Goal: Task Accomplishment & Management: Use online tool/utility

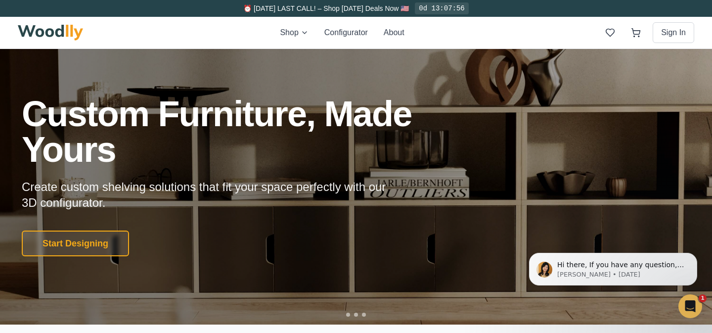
scroll to position [25, 0]
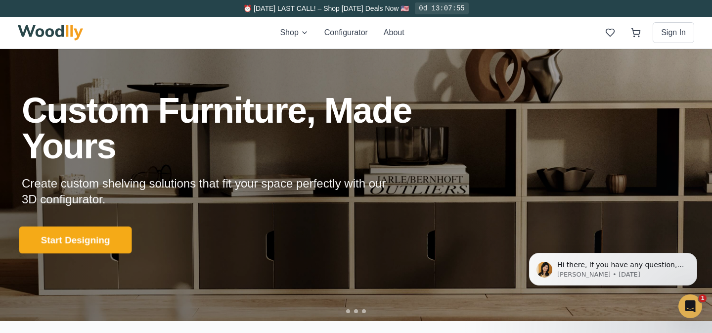
click at [98, 232] on button "Start Designing" at bounding box center [75, 240] width 113 height 27
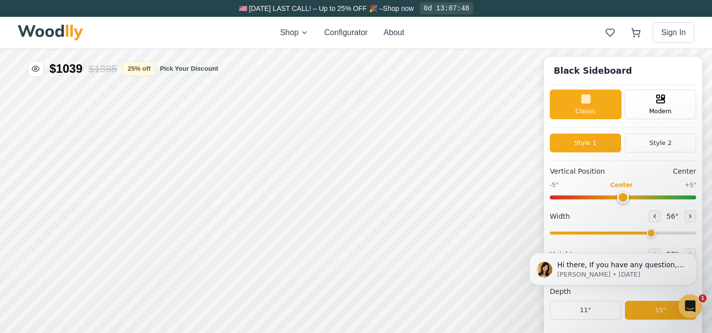
type input "56"
type input "2"
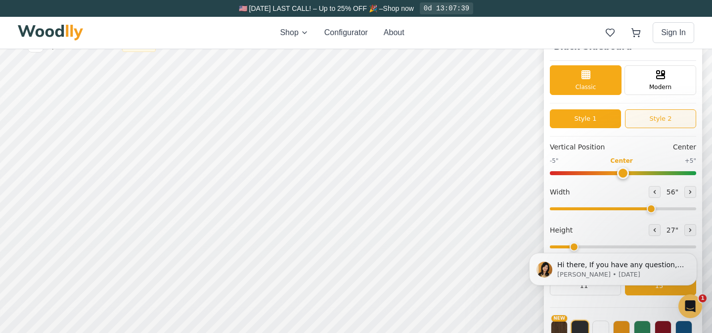
click at [643, 123] on button "Style 2" at bounding box center [660, 118] width 71 height 19
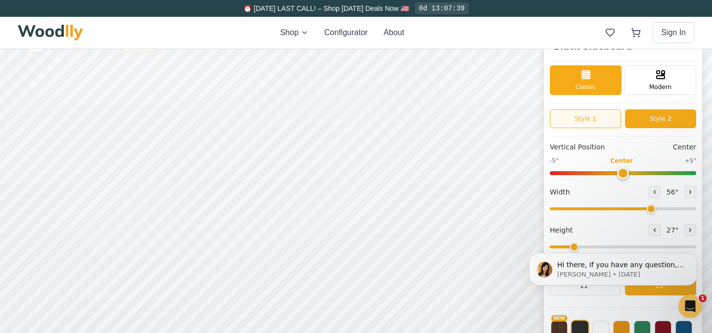
click at [589, 120] on button "Style 1" at bounding box center [585, 118] width 71 height 19
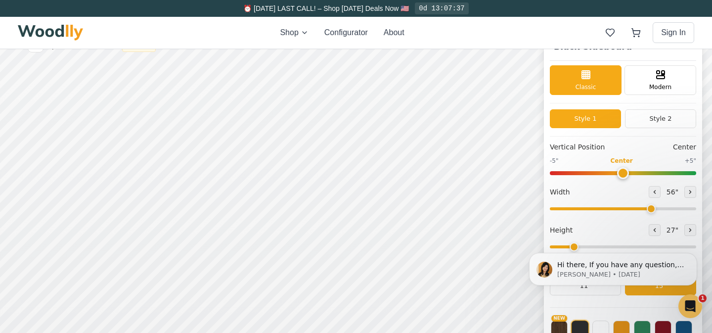
scroll to position [39, 0]
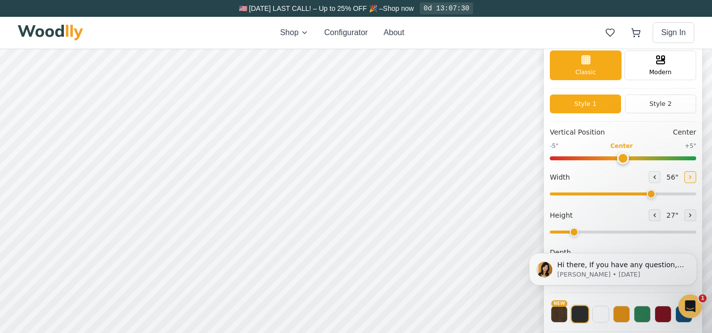
click at [689, 179] on icon at bounding box center [691, 177] width 6 height 6
click at [653, 179] on icon at bounding box center [655, 177] width 6 height 6
type input "57"
click at [688, 215] on icon at bounding box center [691, 215] width 6 height 6
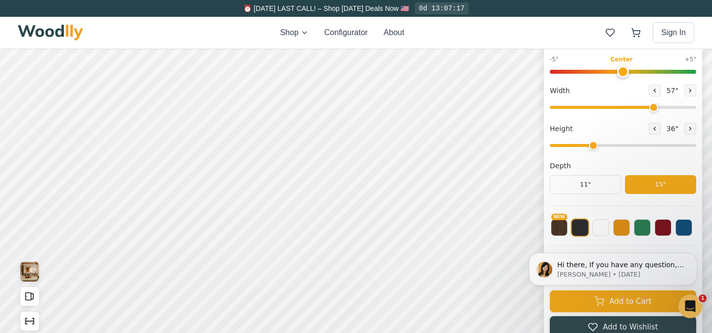
scroll to position [139, 0]
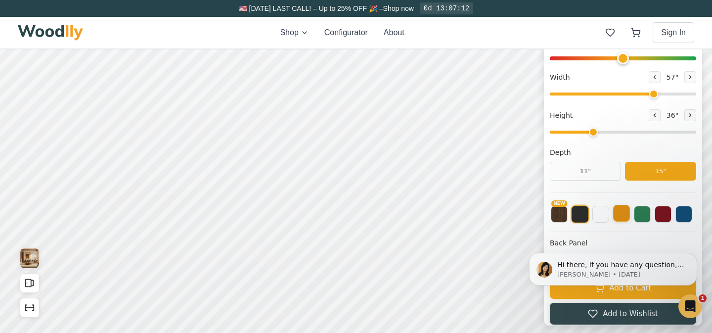
click at [620, 211] on button at bounding box center [621, 213] width 17 height 17
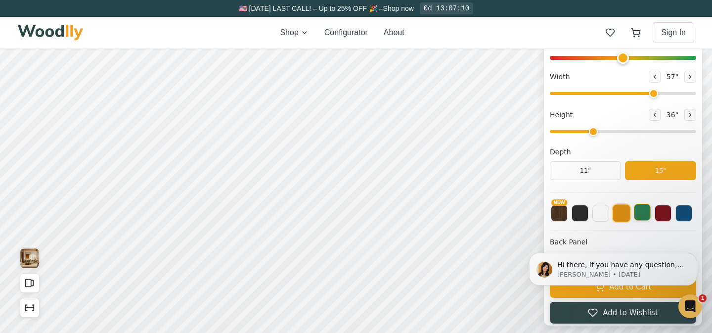
click at [646, 216] on button at bounding box center [642, 212] width 17 height 17
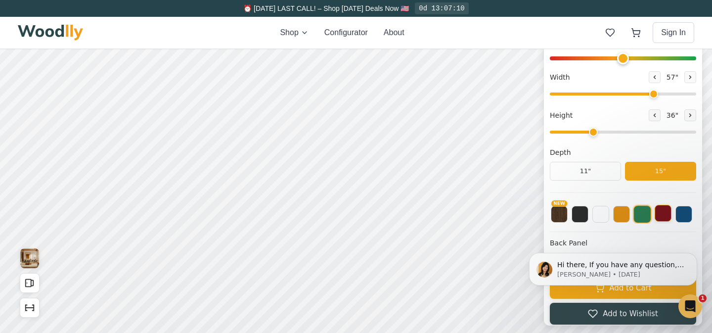
click at [662, 217] on button at bounding box center [663, 213] width 17 height 17
click at [690, 217] on button at bounding box center [684, 213] width 17 height 17
click at [645, 218] on button at bounding box center [642, 213] width 17 height 17
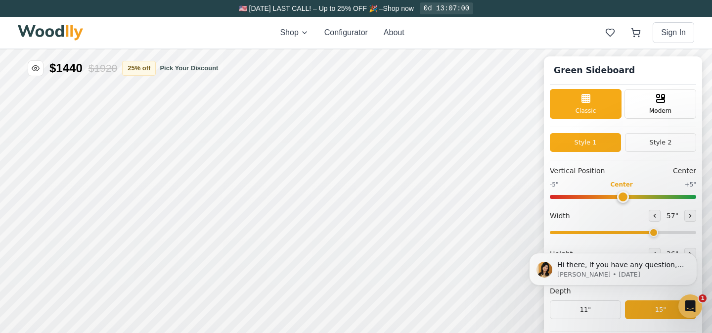
scroll to position [17, 0]
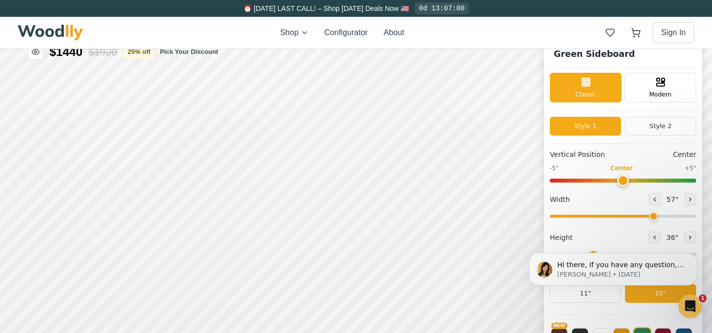
click at [646, 236] on body "Hi there, If you have any question, we are right here for you. 😊 [PERSON_NAME] …" at bounding box center [613, 269] width 190 height 66
click at [646, 237] on body "Hi there, If you have any question, we are right here for you. 😊 [PERSON_NAME] …" at bounding box center [613, 269] width 190 height 66
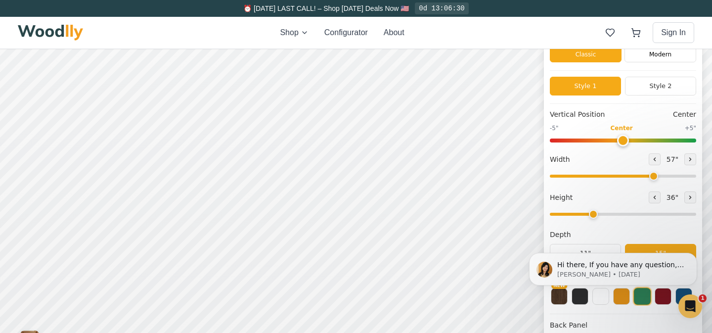
scroll to position [61, 0]
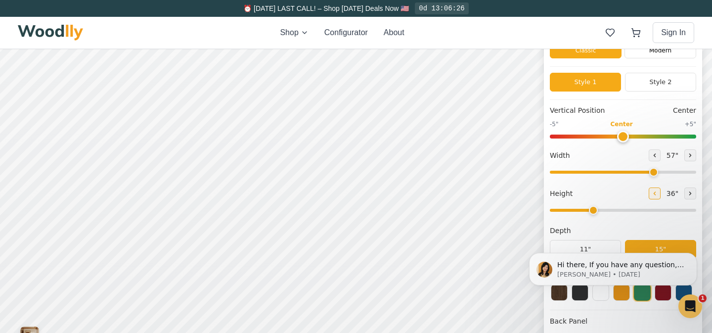
click at [652, 191] on icon at bounding box center [655, 193] width 6 height 6
type input "2"
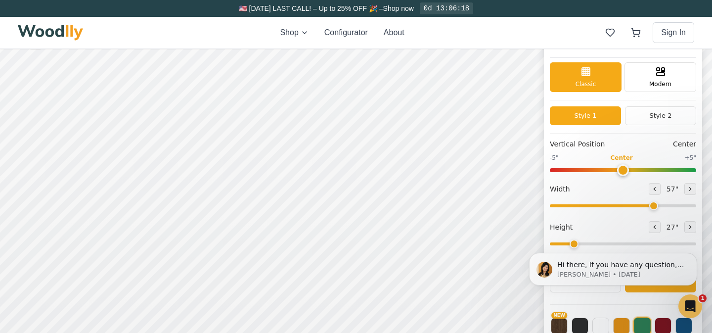
scroll to position [33, 0]
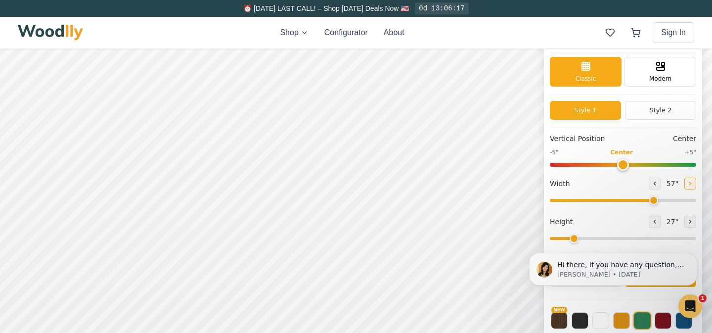
click at [688, 185] on icon at bounding box center [691, 184] width 6 height 6
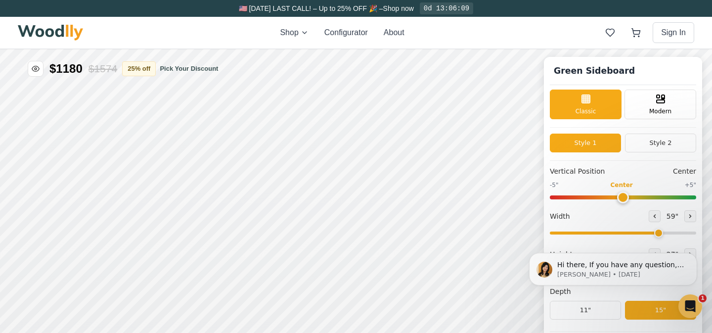
scroll to position [22, 0]
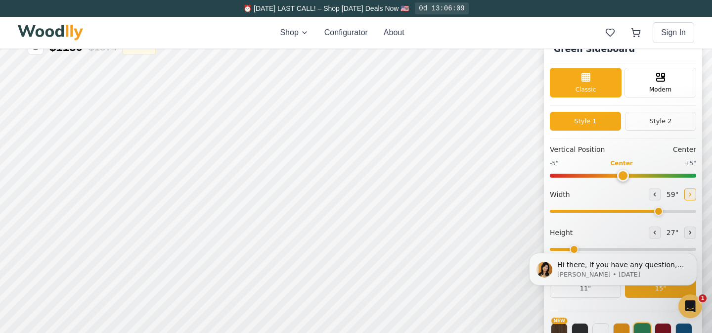
click at [688, 196] on icon at bounding box center [691, 194] width 6 height 6
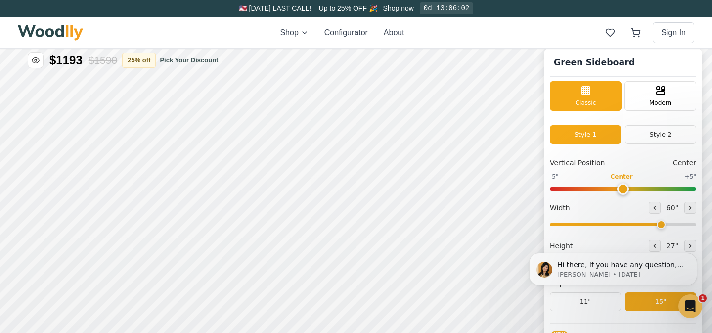
scroll to position [19, 0]
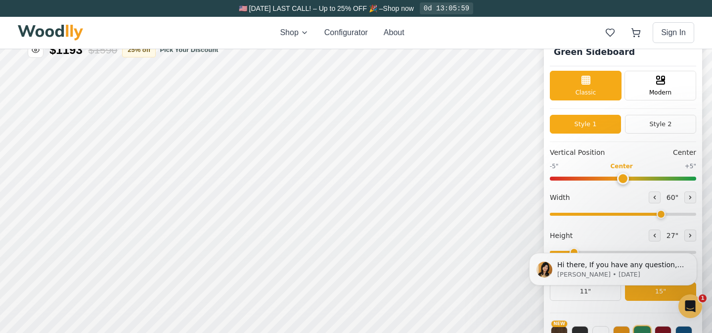
click at [647, 238] on div "Hi there, If you have any question, we are right here for you. 😊 [PERSON_NAME] …" at bounding box center [613, 224] width 182 height 124
click at [652, 194] on icon at bounding box center [655, 197] width 6 height 6
click at [690, 197] on icon at bounding box center [690, 197] width 1 height 3
click at [654, 198] on icon at bounding box center [654, 197] width 1 height 3
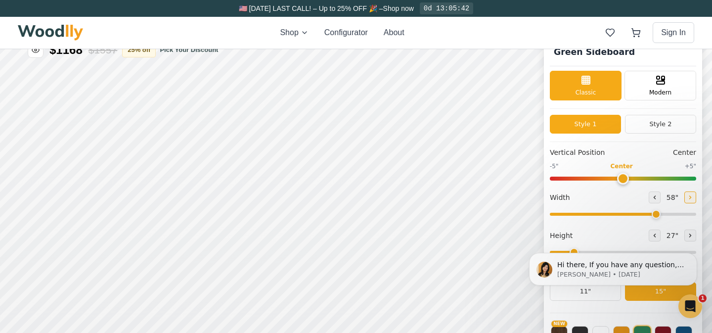
click at [688, 198] on icon at bounding box center [691, 197] width 6 height 6
click at [652, 195] on icon at bounding box center [655, 197] width 6 height 6
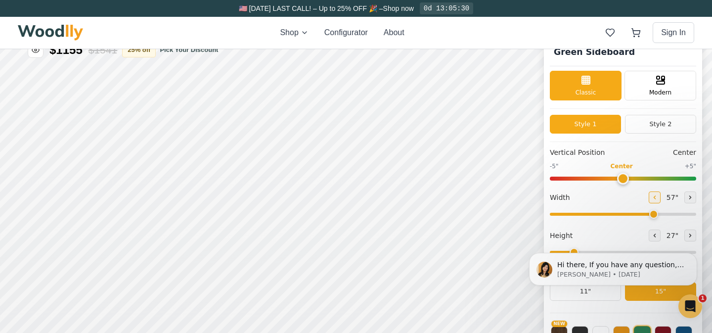
click at [652, 195] on icon at bounding box center [655, 197] width 6 height 6
type input "56"
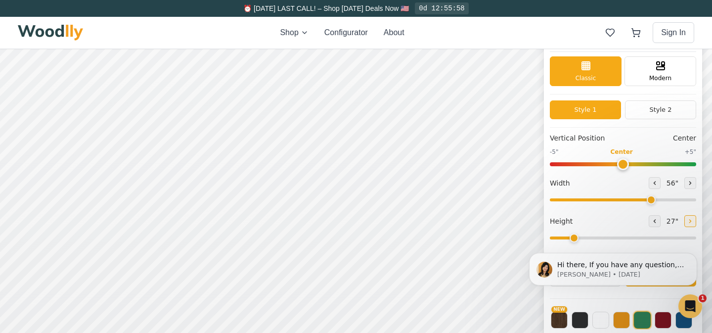
click at [688, 221] on icon at bounding box center [691, 221] width 6 height 6
type input "3"
click at [652, 185] on icon at bounding box center [655, 183] width 6 height 6
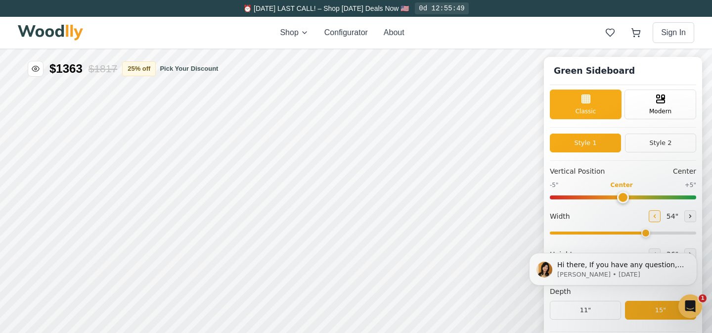
click at [652, 218] on icon at bounding box center [655, 216] width 6 height 6
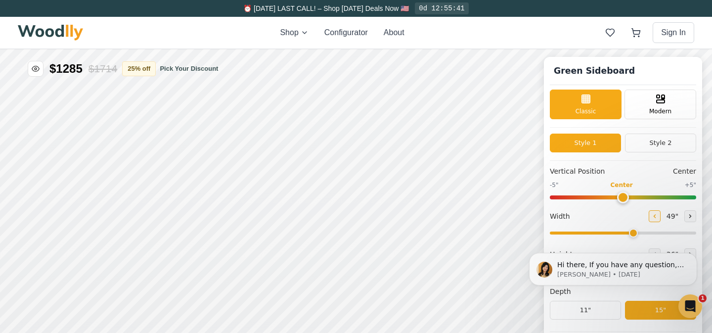
click at [652, 218] on icon at bounding box center [655, 216] width 6 height 6
type input "48"
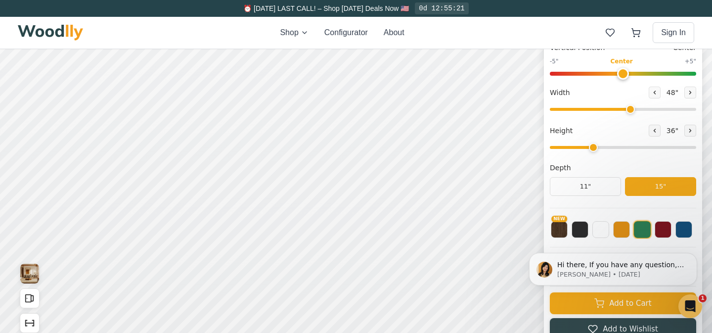
scroll to position [122, 0]
